Goal: Task Accomplishment & Management: Manage account settings

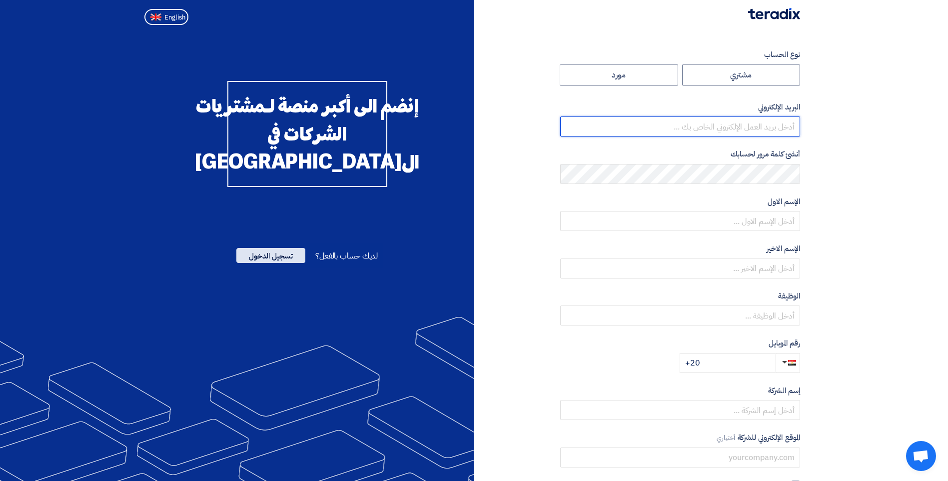
type input "[EMAIL_ADDRESS][PERSON_NAME][DOMAIN_NAME][GEOGRAPHIC_DATA]"
click at [268, 263] on span "تسجيل الدخول" at bounding box center [270, 255] width 69 height 15
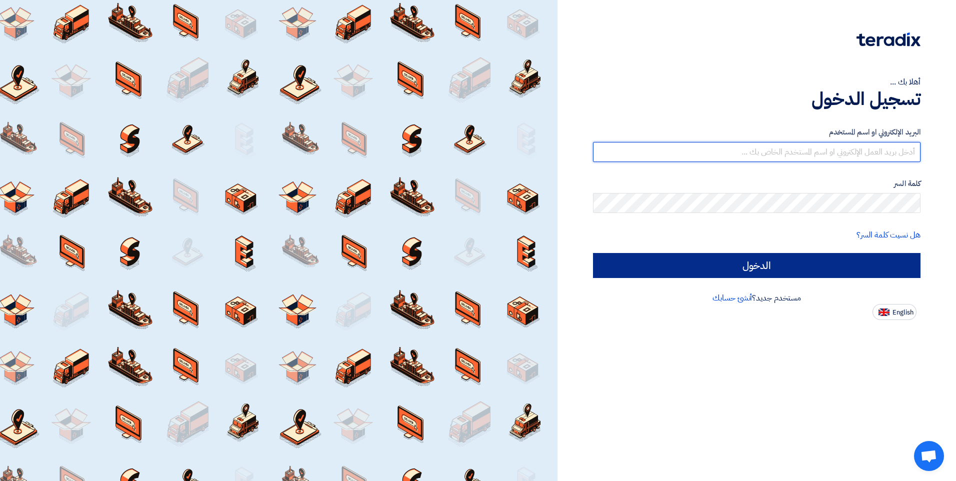
type input "[EMAIL_ADDRESS][PERSON_NAME][DOMAIN_NAME][GEOGRAPHIC_DATA]"
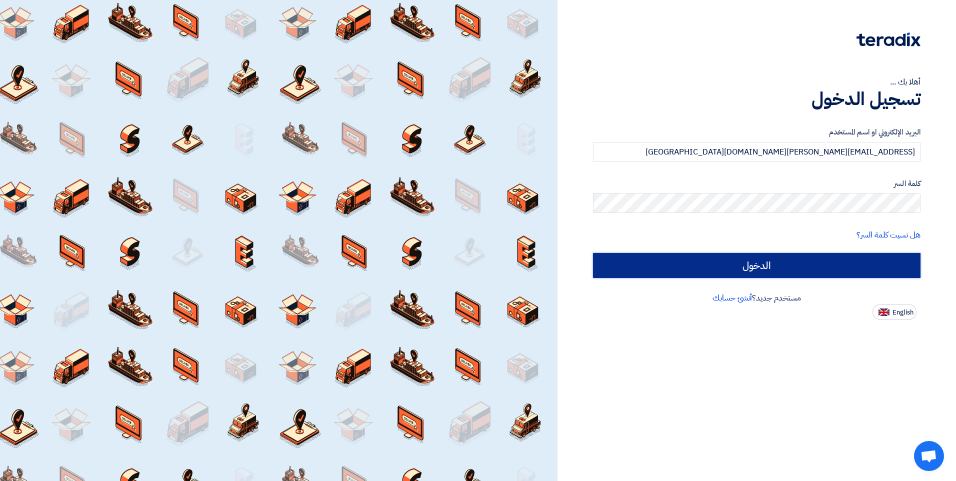
click at [749, 264] on input "الدخول" at bounding box center [756, 265] width 327 height 25
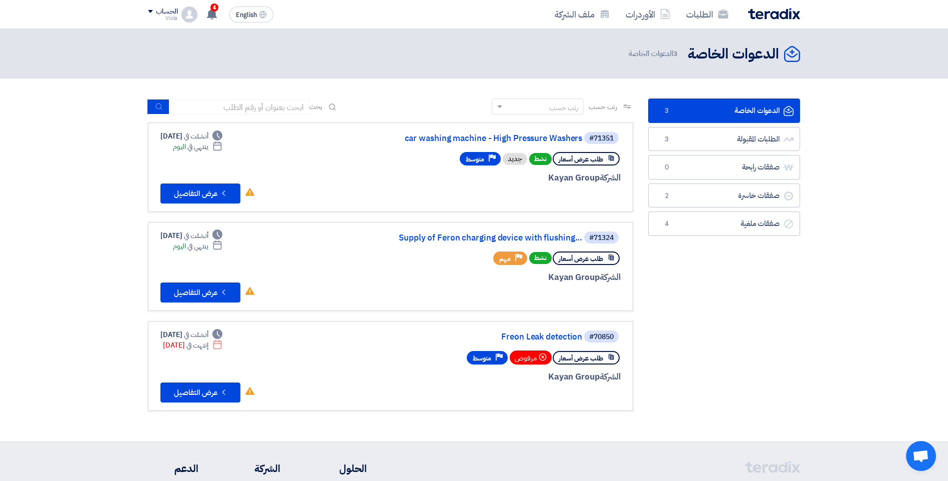
click at [204, 244] on span "ينتهي في" at bounding box center [197, 246] width 20 height 10
click at [444, 236] on link "Supply of Feron charging device with flushing..." at bounding box center [482, 237] width 200 height 9
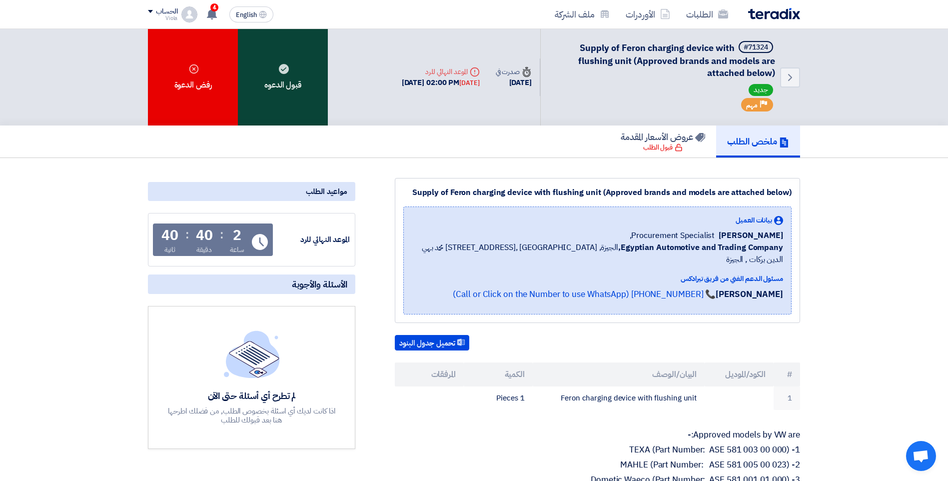
click at [283, 81] on div "قبول الدعوه" at bounding box center [283, 77] width 90 height 96
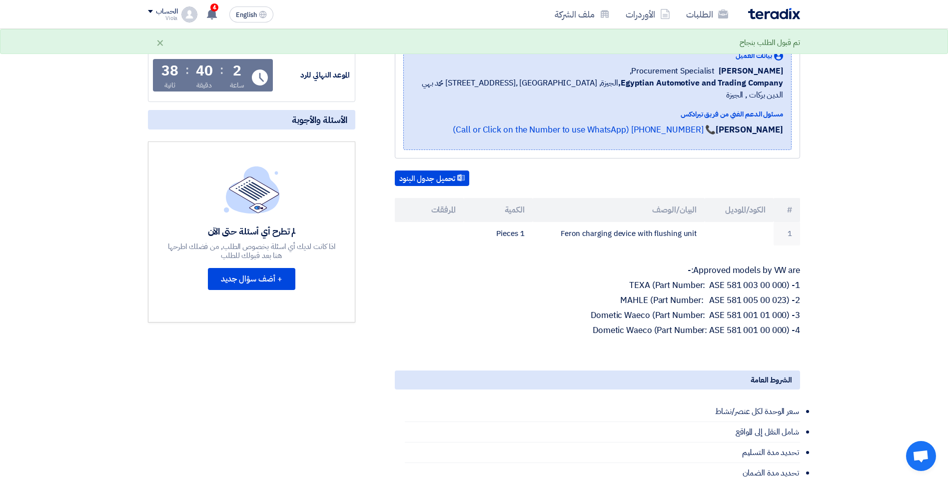
scroll to position [200, 0]
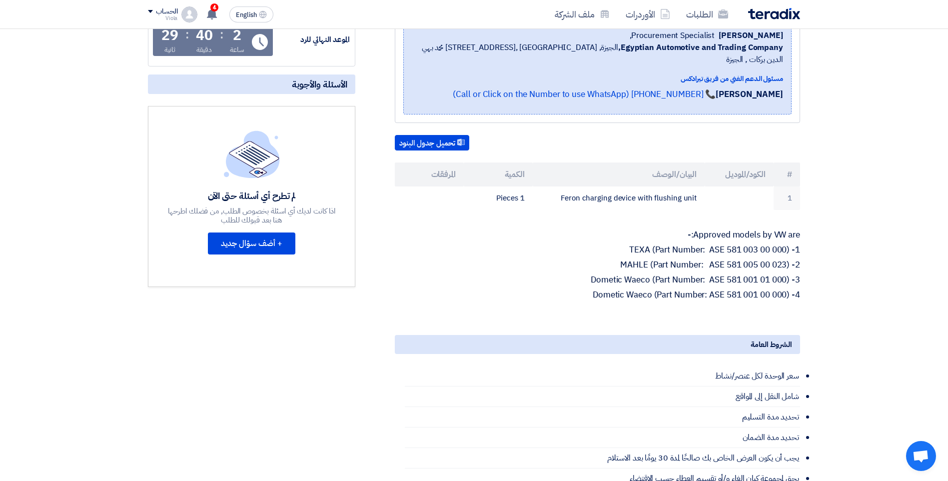
click at [721, 275] on p "3- Dometic Waeco (Part Number: ASE 581 001 01 000)" at bounding box center [597, 280] width 405 height 10
click at [730, 290] on p "4- Dometic Waeco (Part Number: ASE 581 001 00 000)" at bounding box center [597, 295] width 405 height 10
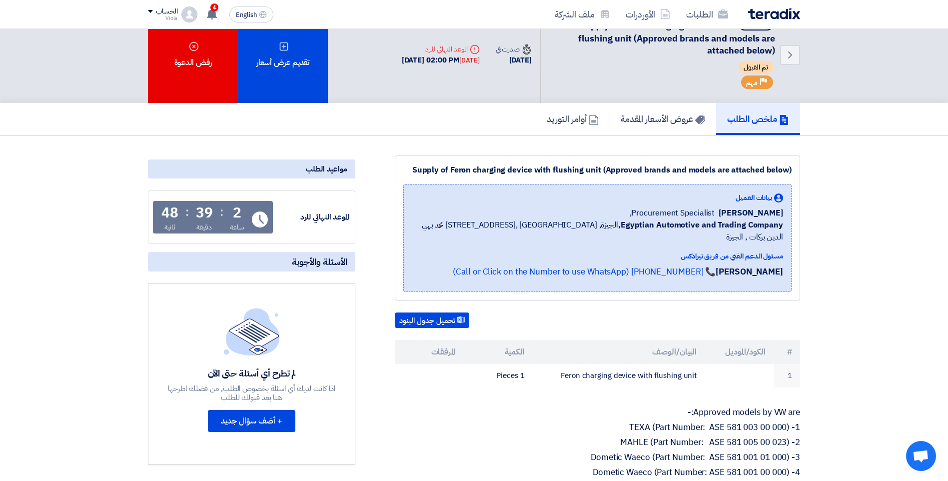
scroll to position [0, 0]
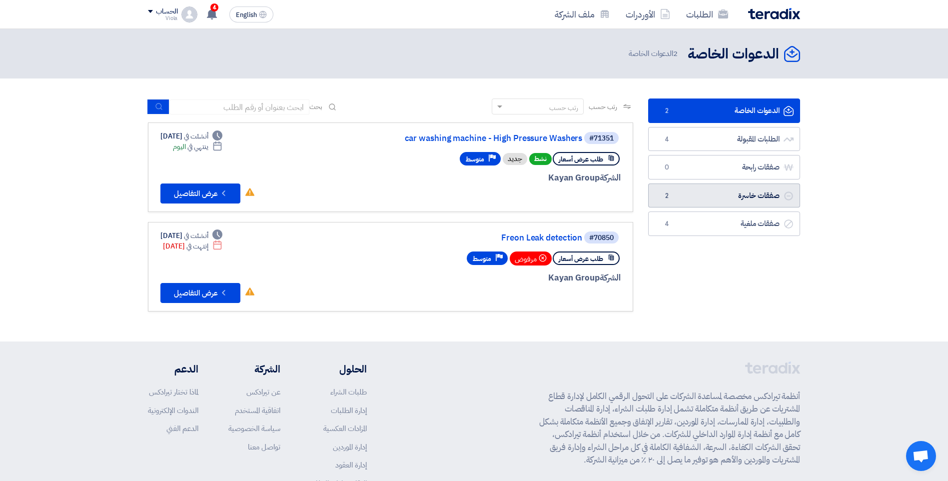
click at [750, 187] on link "صفقات خاسرة صفقات خاسرة 2" at bounding box center [724, 195] width 152 height 24
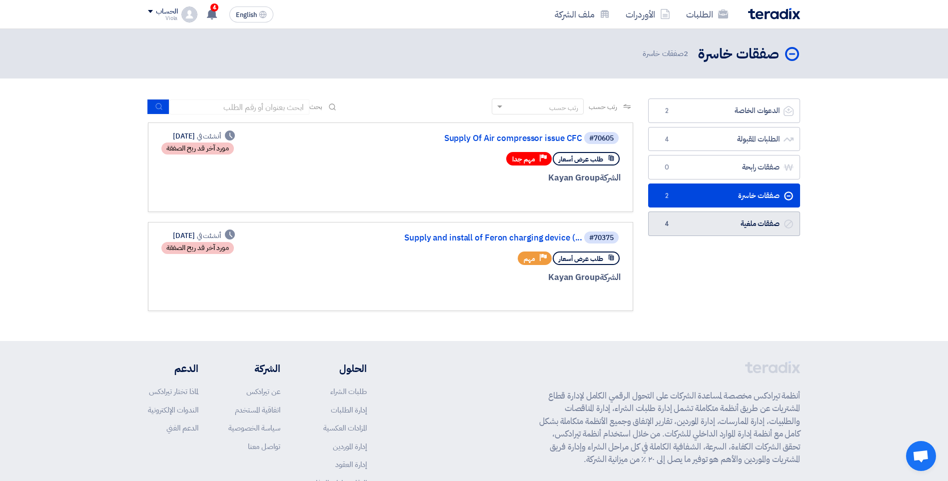
click at [748, 219] on link "صفقات ملغية صفقات ملغية 4" at bounding box center [724, 223] width 152 height 24
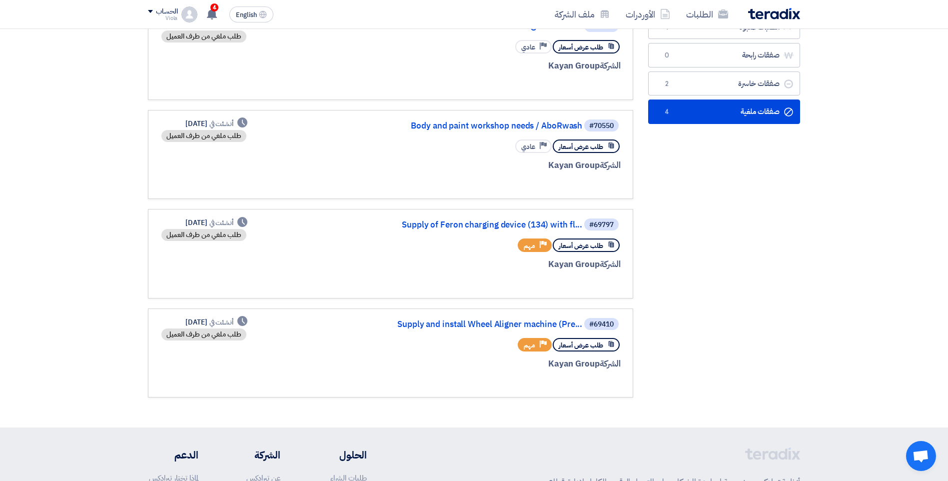
scroll to position [150, 0]
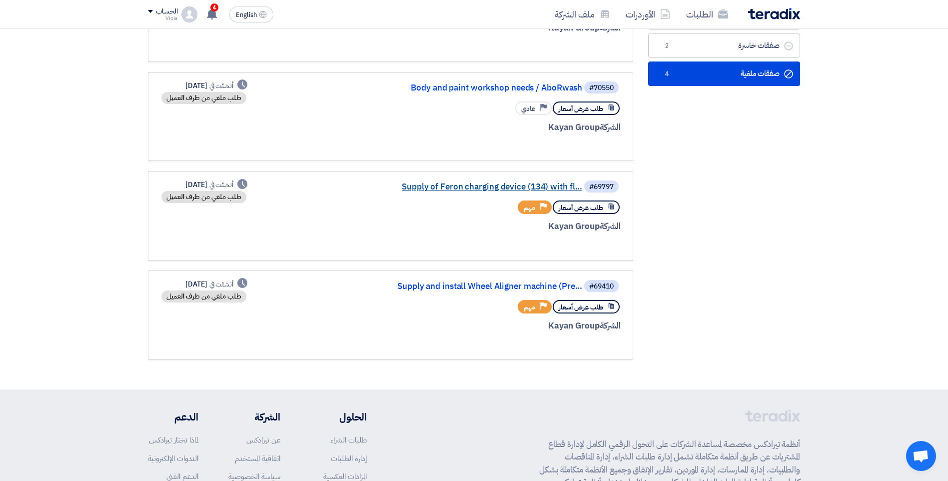
click at [486, 185] on link "Supply of Feron charging device (134) with fl..." at bounding box center [482, 186] width 200 height 9
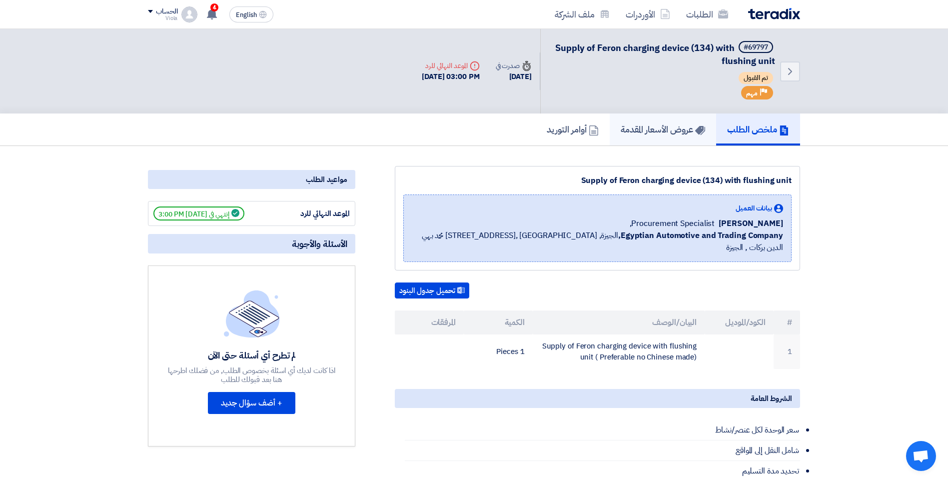
click at [665, 128] on h5 "عروض الأسعار المقدمة" at bounding box center [663, 128] width 84 height 11
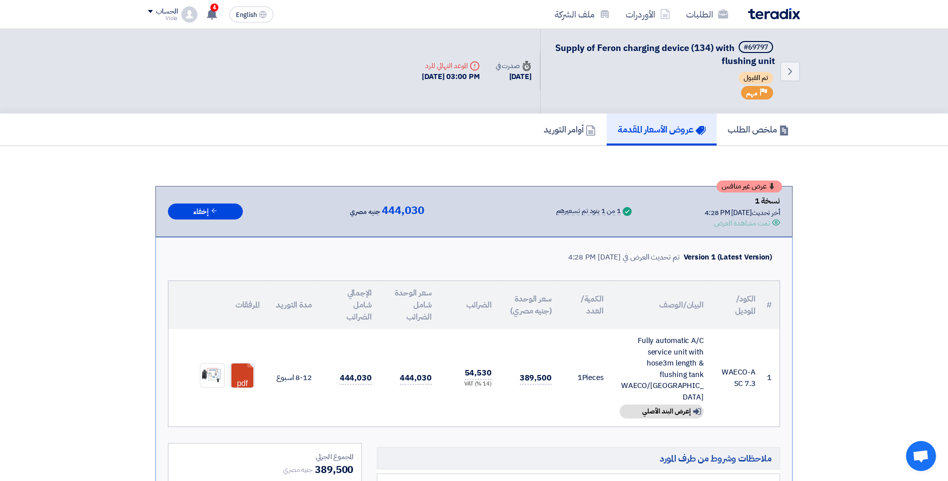
scroll to position [300, 0]
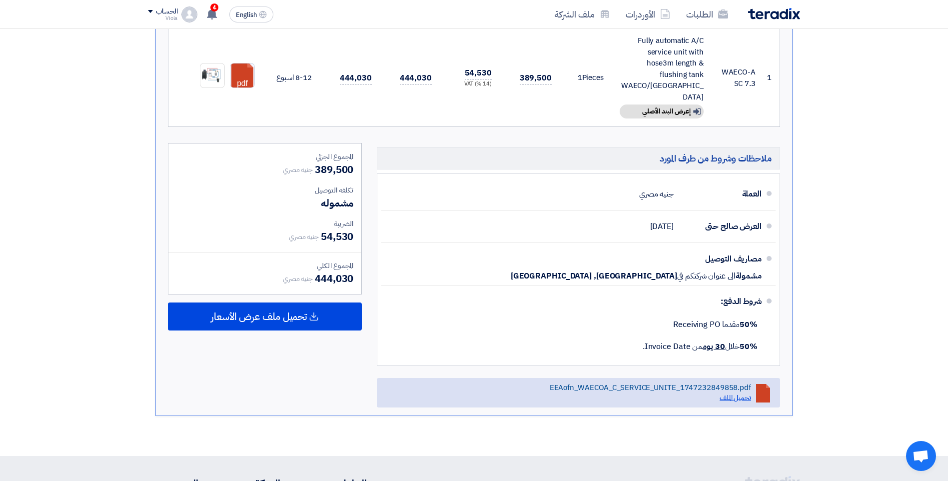
click at [741, 392] on link "تحميل الملف" at bounding box center [735, 397] width 31 height 10
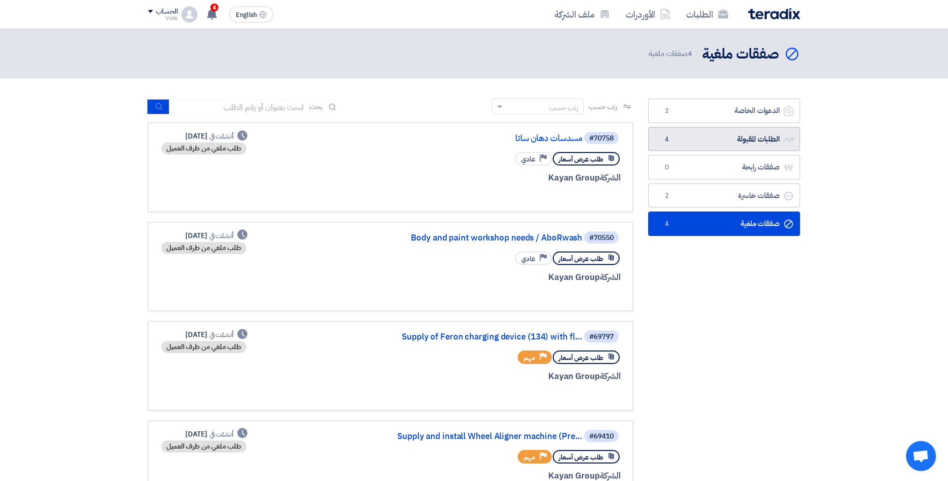
click at [735, 140] on link "الطلبات المقبولة الطلبات المقبولة 4" at bounding box center [724, 139] width 152 height 24
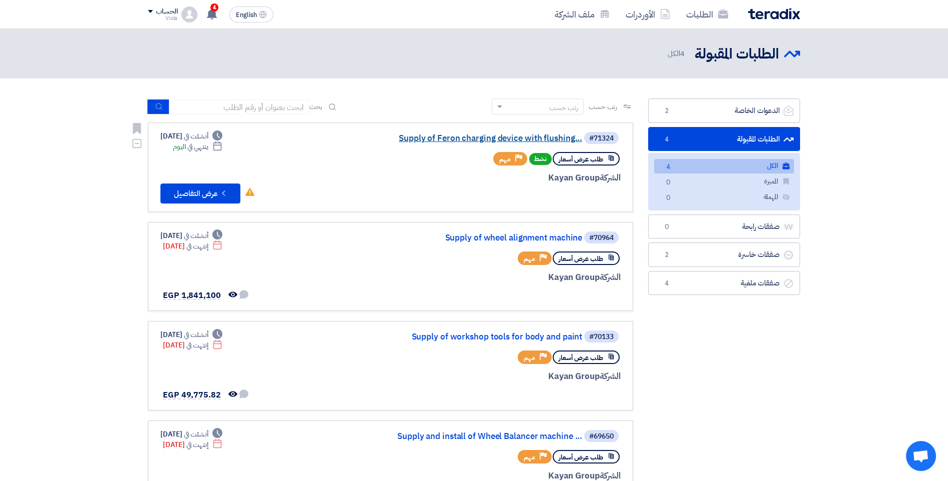
click at [491, 140] on link "Supply of Feron charging device with flushing..." at bounding box center [482, 138] width 200 height 9
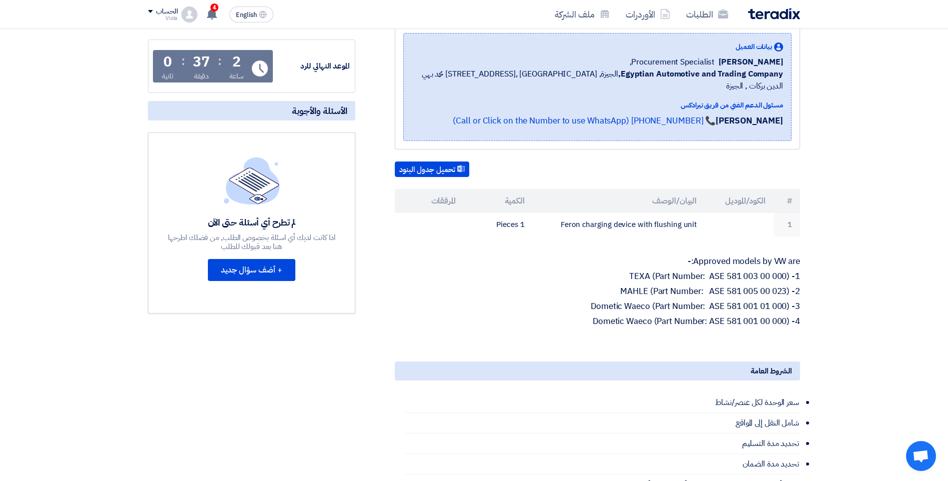
scroll to position [350, 0]
